Goal: Task Accomplishment & Management: Use online tool/utility

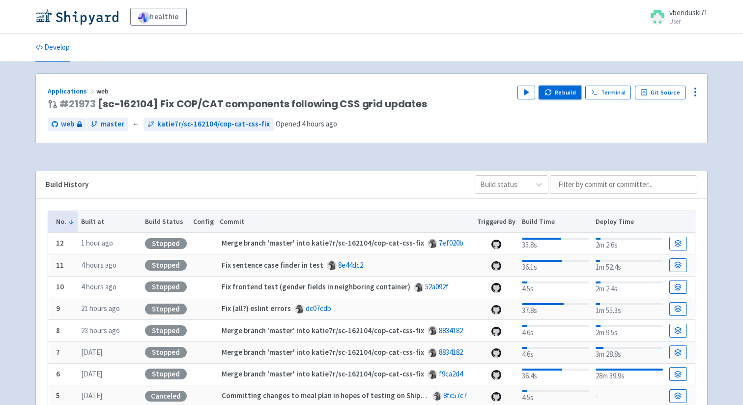
click at [559, 89] on button "Rebuild" at bounding box center [560, 93] width 42 height 14
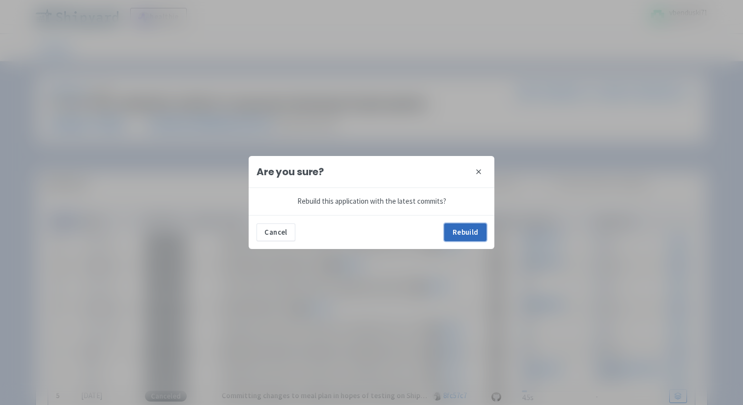
click at [476, 229] on button "Rebuild" at bounding box center [465, 232] width 42 height 18
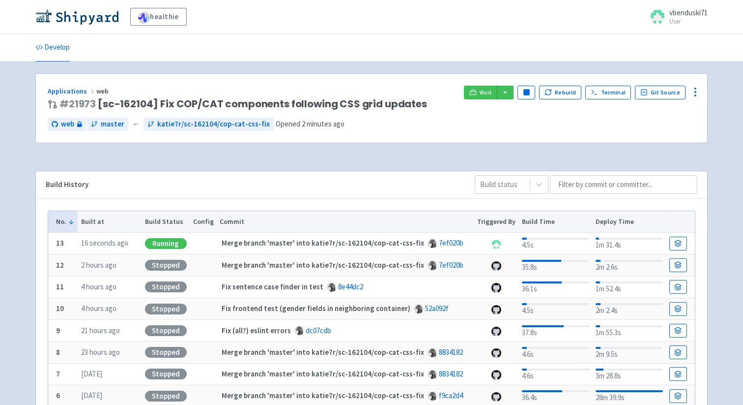
click at [484, 99] on div "Visit Pause Rebuild Terminal Git Source" at bounding box center [580, 93] width 232 height 14
click at [482, 91] on link "Visit" at bounding box center [480, 93] width 33 height 14
